Goal: Task Accomplishment & Management: Use online tool/utility

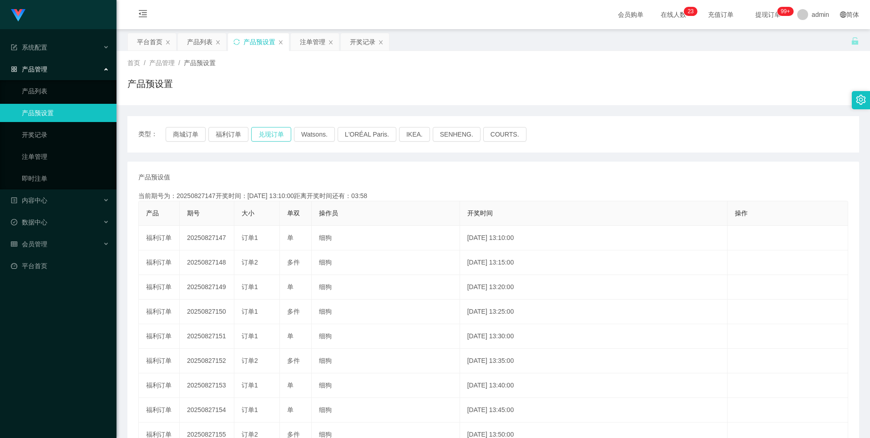
click at [276, 138] on button "兑现订单" at bounding box center [271, 134] width 40 height 15
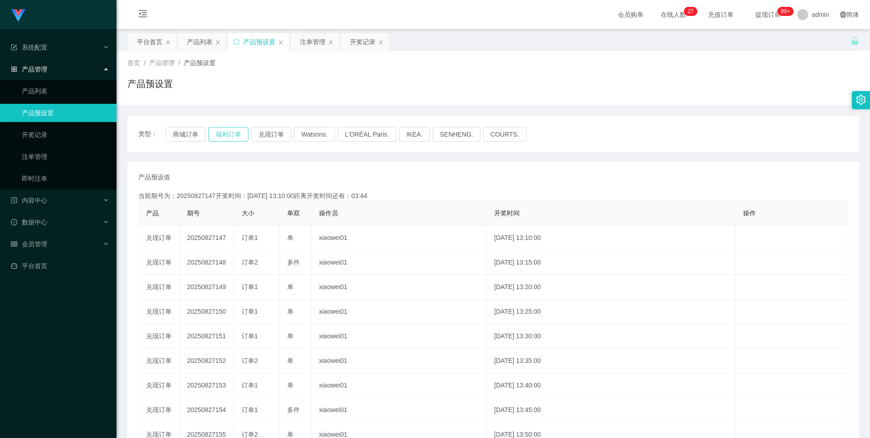
click at [228, 134] on button "福利订单" at bounding box center [228, 134] width 40 height 15
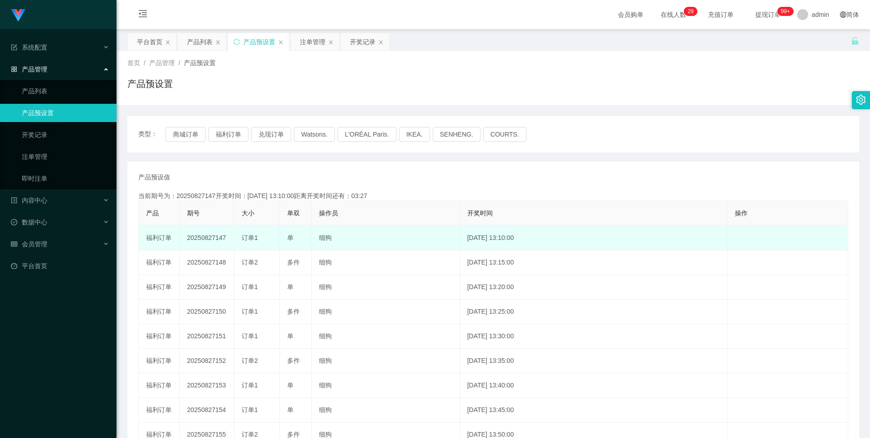
click at [205, 239] on td "20250827147" at bounding box center [207, 238] width 55 height 25
copy td "20250827147"
